Goal: Information Seeking & Learning: Learn about a topic

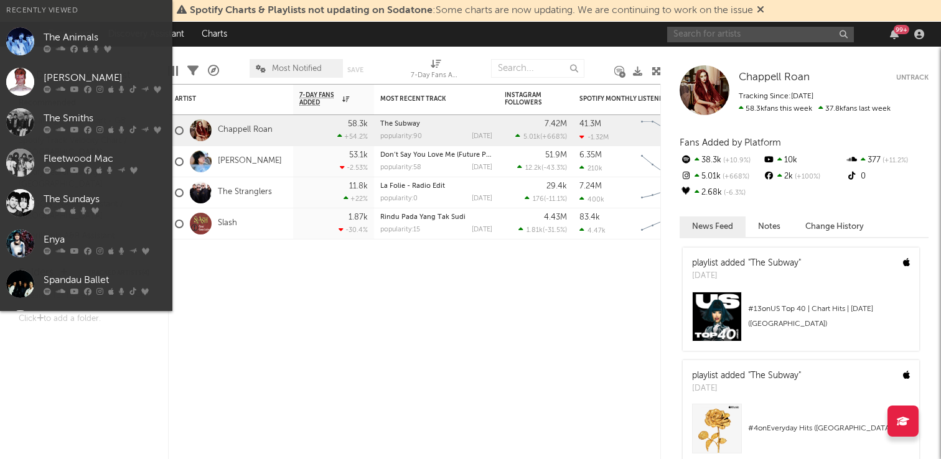
click at [708, 35] on input "text" at bounding box center [760, 35] width 187 height 16
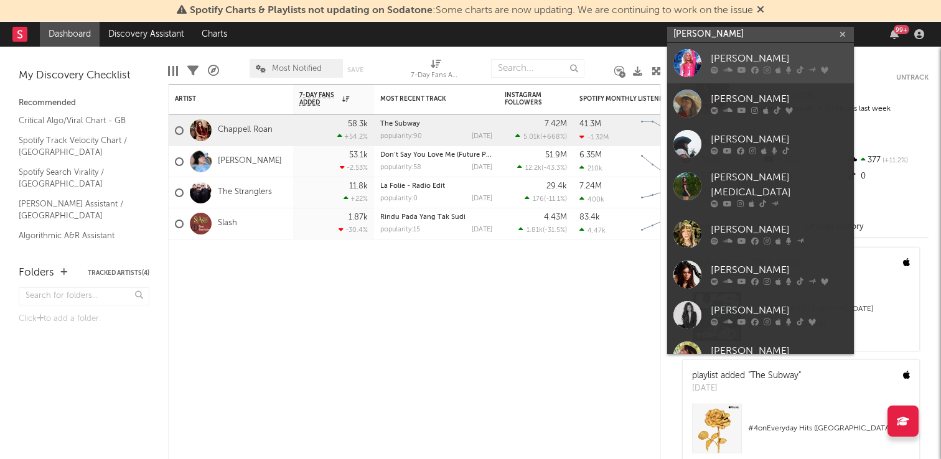
type input "[PERSON_NAME]"
click at [768, 56] on div "[PERSON_NAME]" at bounding box center [779, 59] width 137 height 15
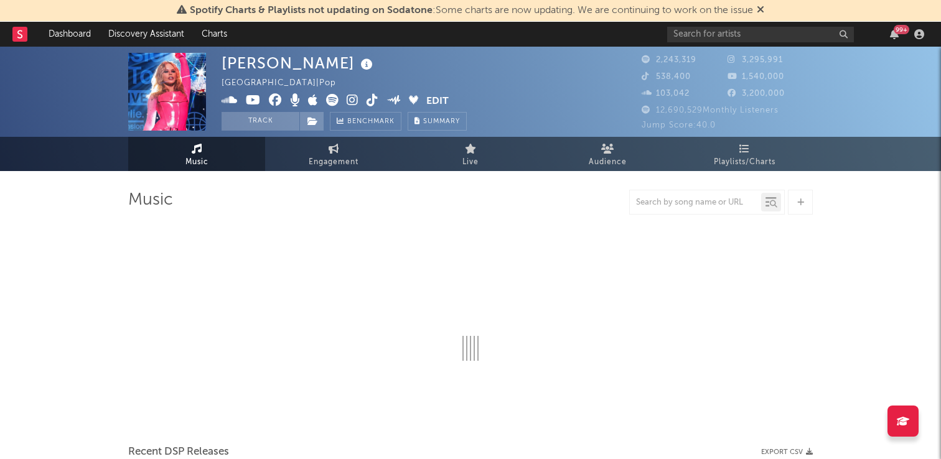
select select "6m"
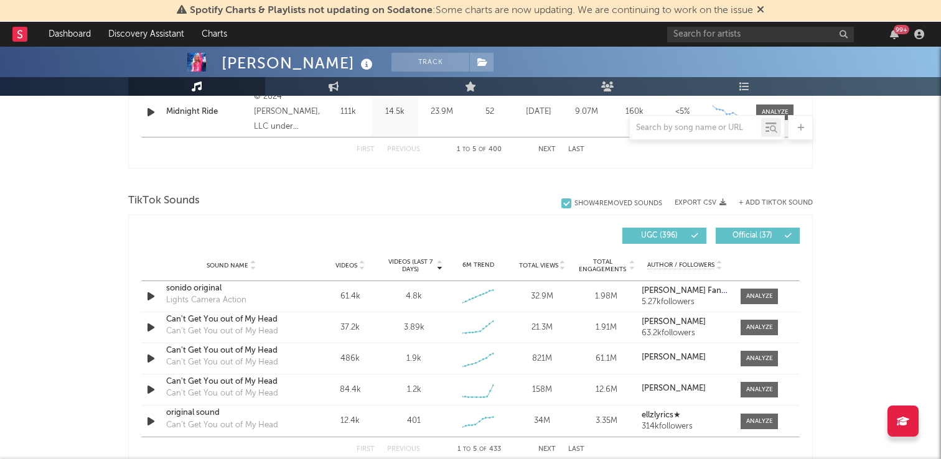
scroll to position [782, 0]
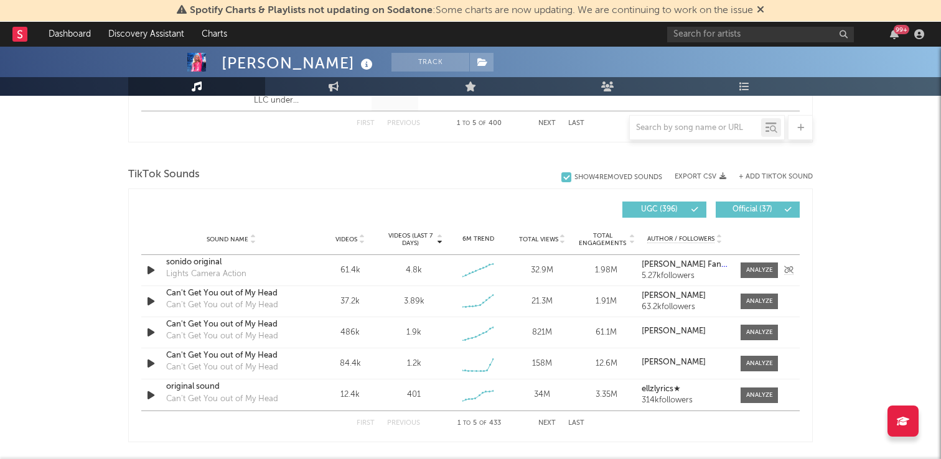
click at [271, 266] on div "sonido original" at bounding box center [231, 262] width 130 height 12
